Goal: Task Accomplishment & Management: Complete application form

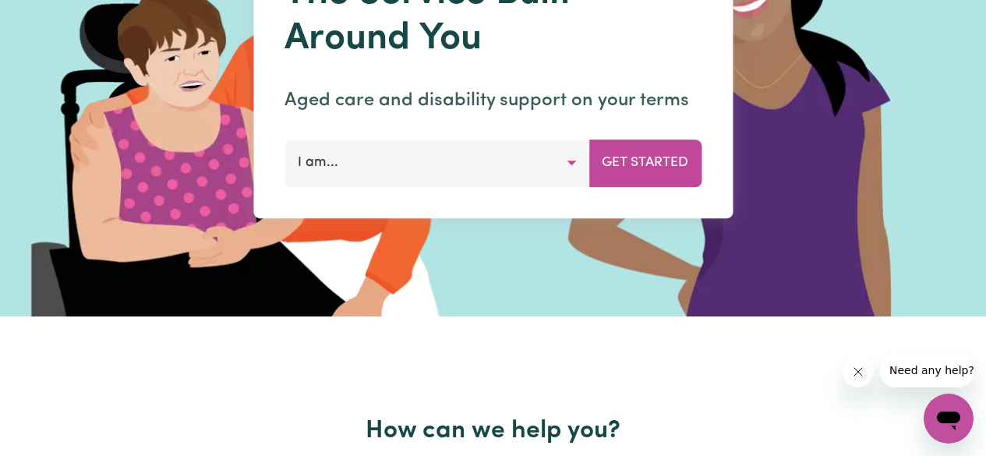
click at [387, 166] on button "I am..." at bounding box center [437, 163] width 305 height 47
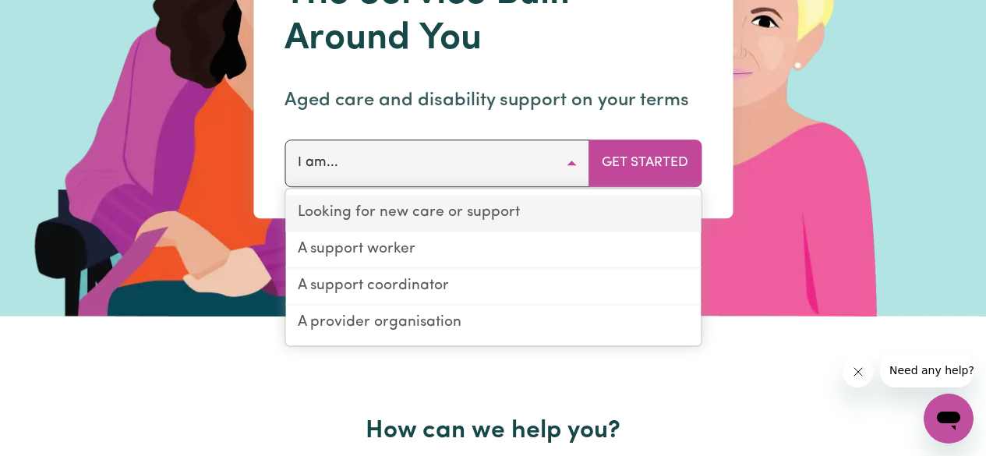
click at [454, 214] on link "Looking for new care or support" at bounding box center [492, 214] width 415 height 37
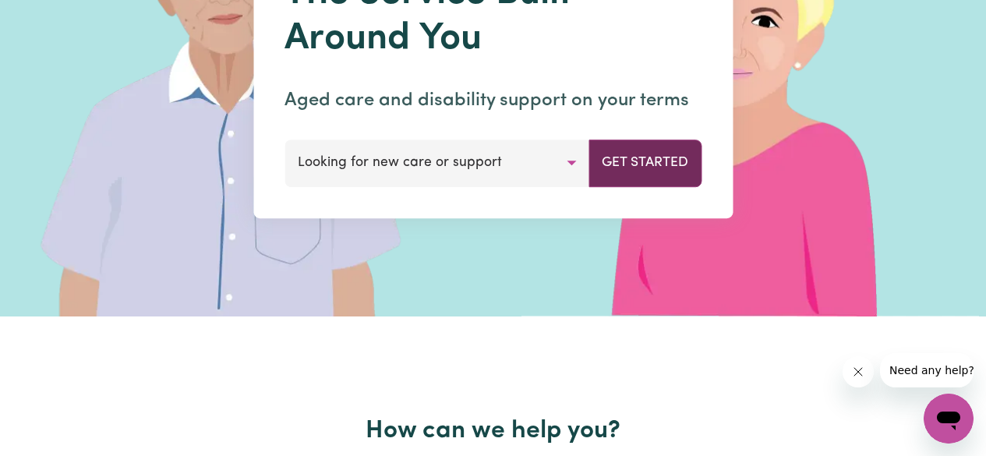
click at [638, 168] on button "Get Started" at bounding box center [645, 163] width 113 height 47
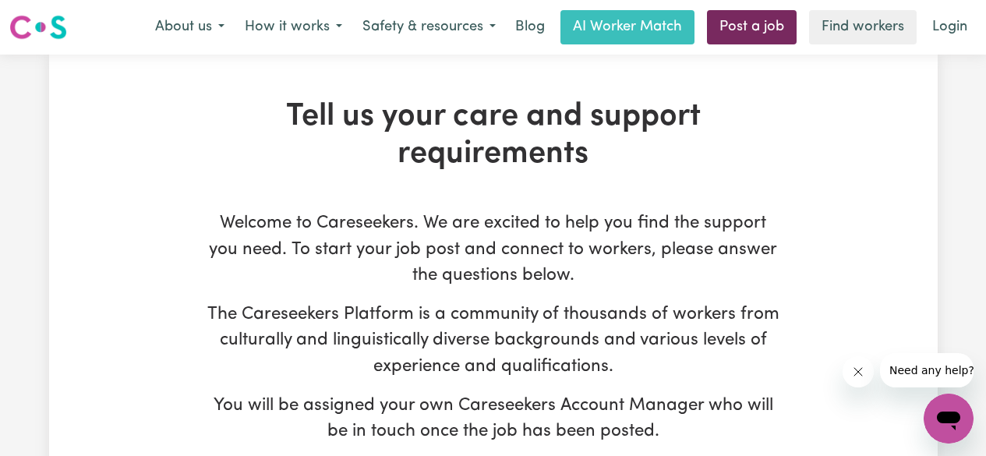
click at [718, 34] on link "Post a job" at bounding box center [752, 27] width 90 height 34
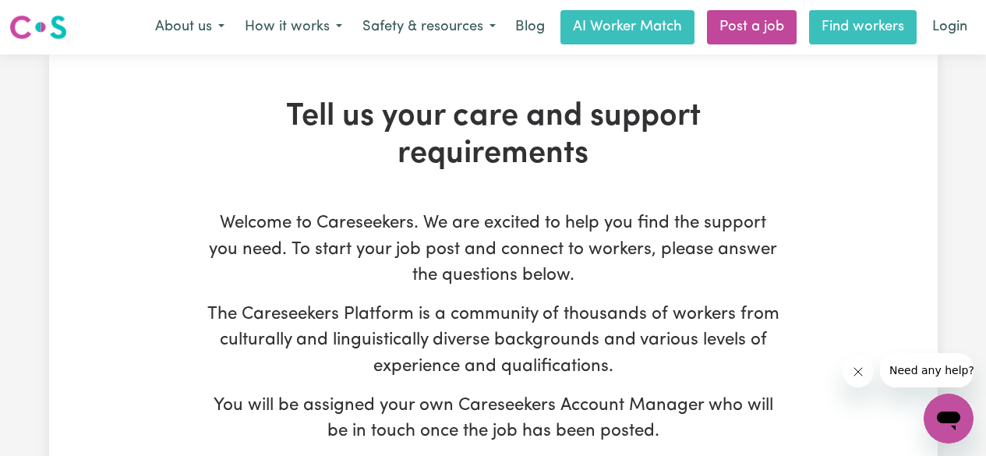
click at [864, 35] on link "Find workers" at bounding box center [863, 27] width 108 height 34
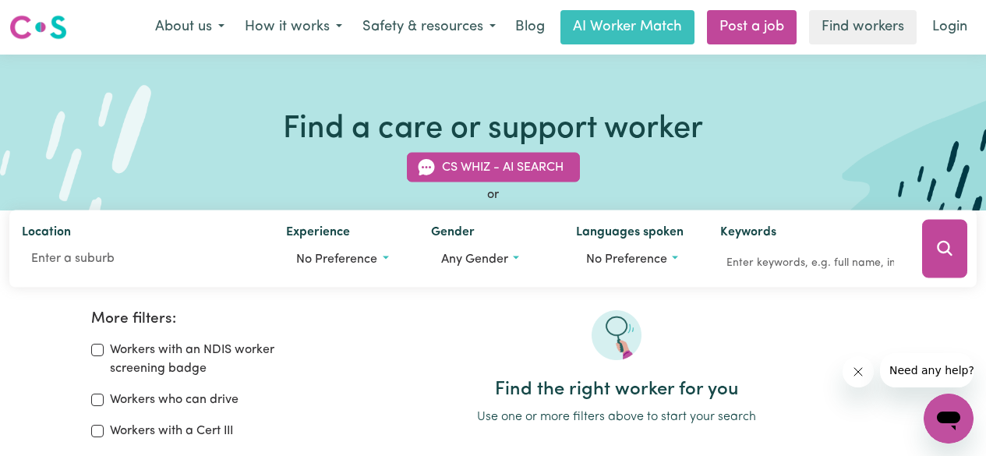
scroll to position [1, 0]
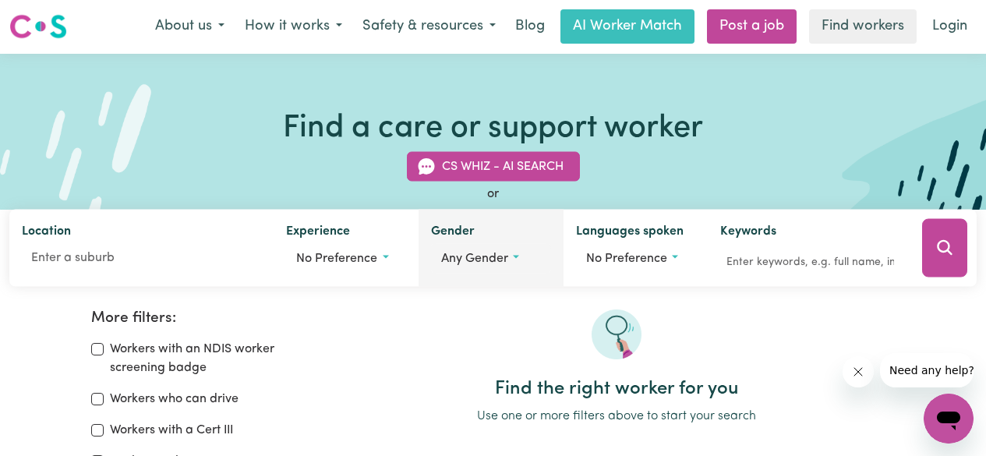
click at [470, 253] on span "Any gender" at bounding box center [474, 259] width 67 height 12
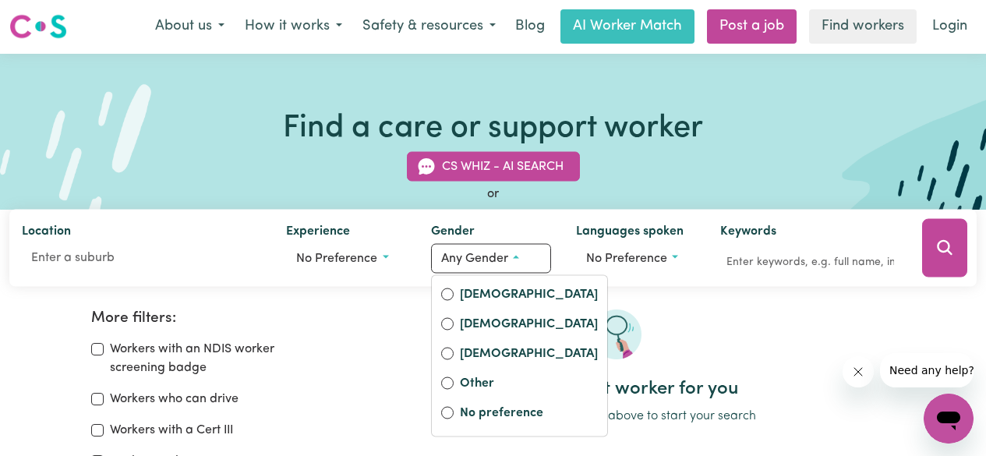
click at [306, 131] on h1 "Find a care or support worker" at bounding box center [493, 128] width 420 height 37
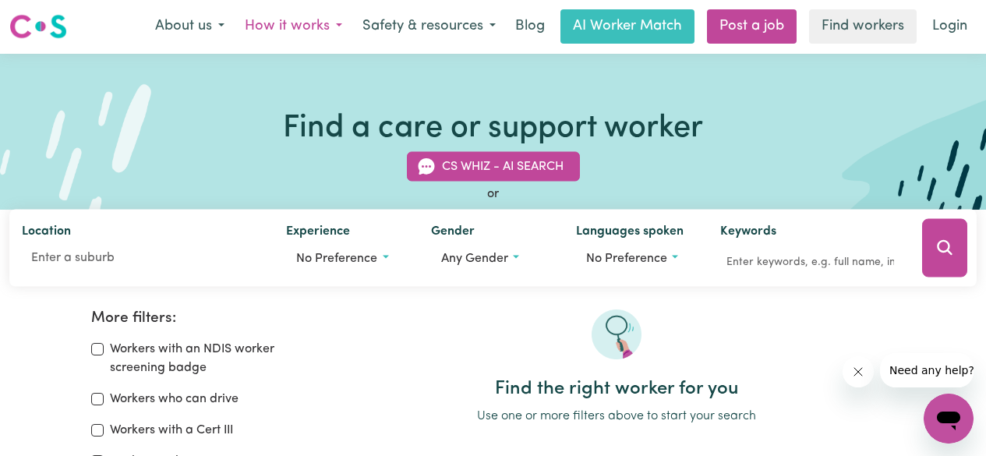
click at [277, 24] on button "How it works" at bounding box center [294, 26] width 118 height 33
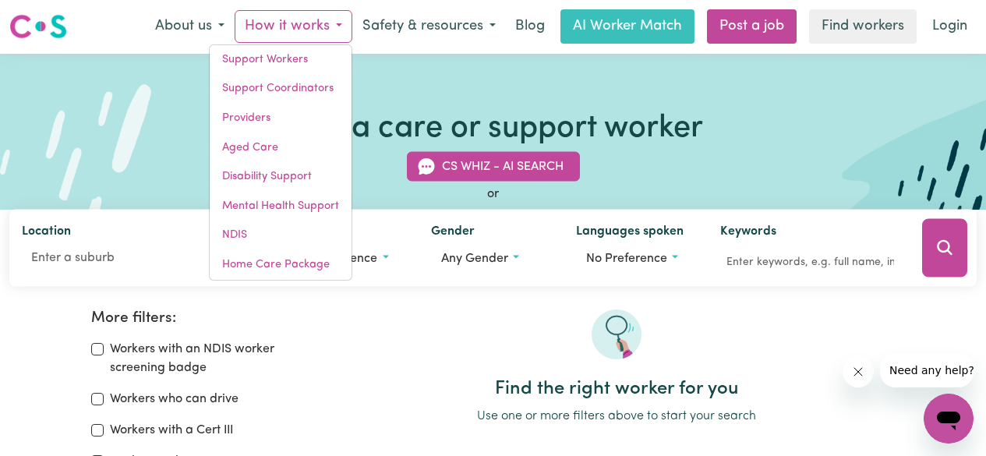
click at [160, 168] on div "CS Whiz - AI Search or Location Experience No preference Gender Any gender Fema…" at bounding box center [493, 210] width 986 height 154
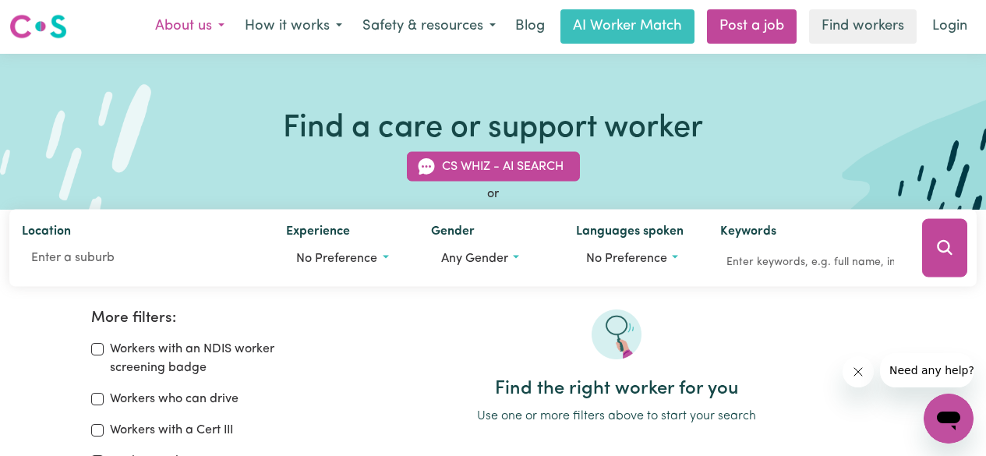
click at [214, 30] on button "About us" at bounding box center [190, 26] width 90 height 33
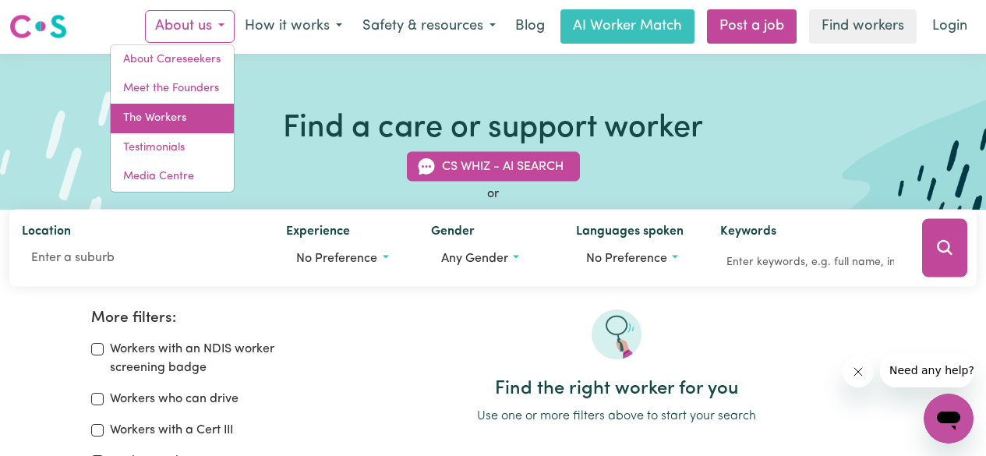
click at [165, 129] on link "The Workers" at bounding box center [172, 119] width 123 height 30
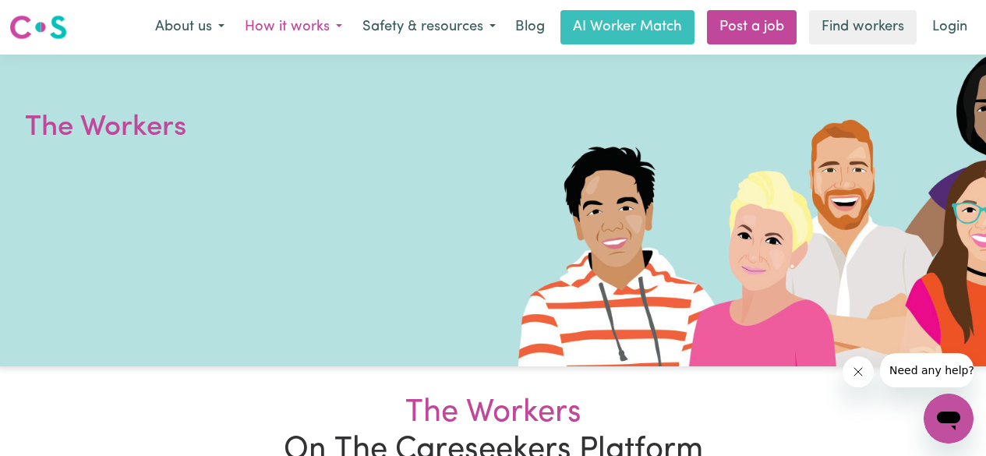
click at [337, 24] on button "How it works" at bounding box center [294, 27] width 118 height 33
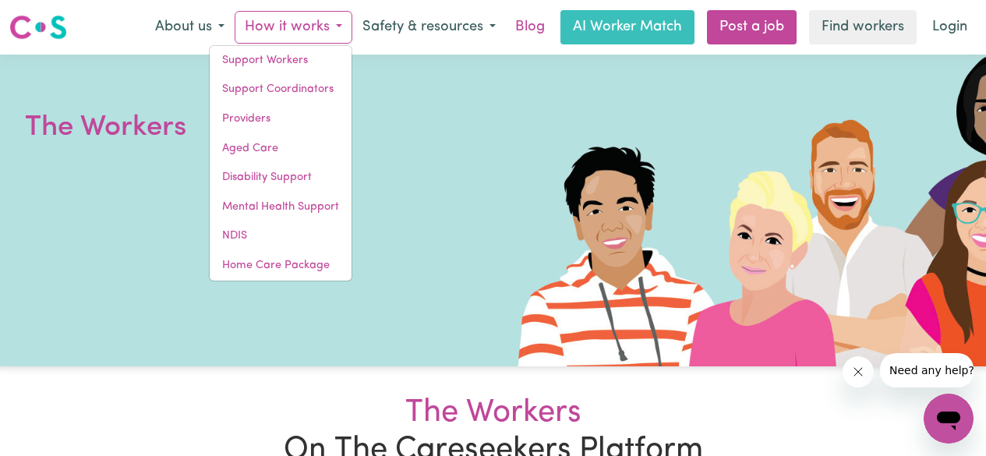
click at [521, 23] on link "Blog" at bounding box center [530, 27] width 48 height 34
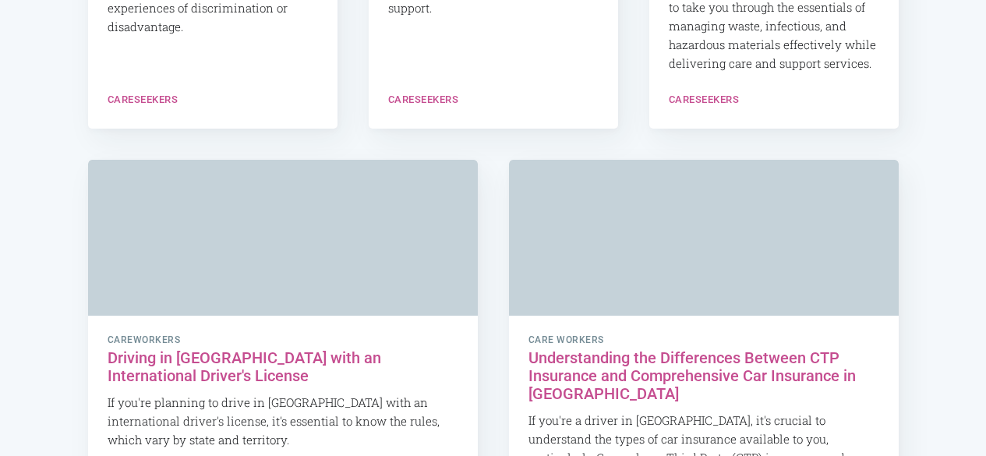
scroll to position [5923, 0]
